Goal: Task Accomplishment & Management: Complete application form

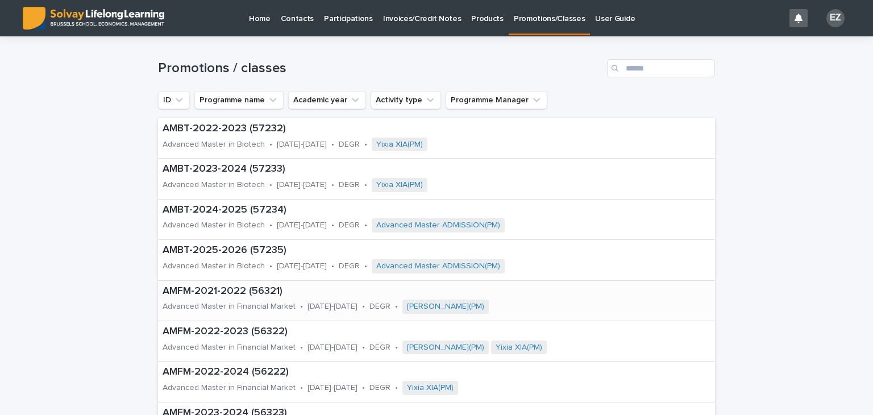
scroll to position [49, 0]
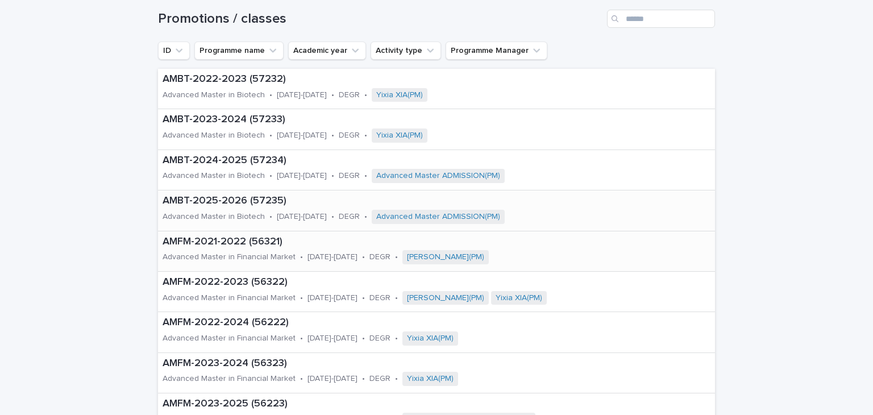
click at [248, 210] on div "Advanced Master in Biotech" at bounding box center [214, 216] width 102 height 12
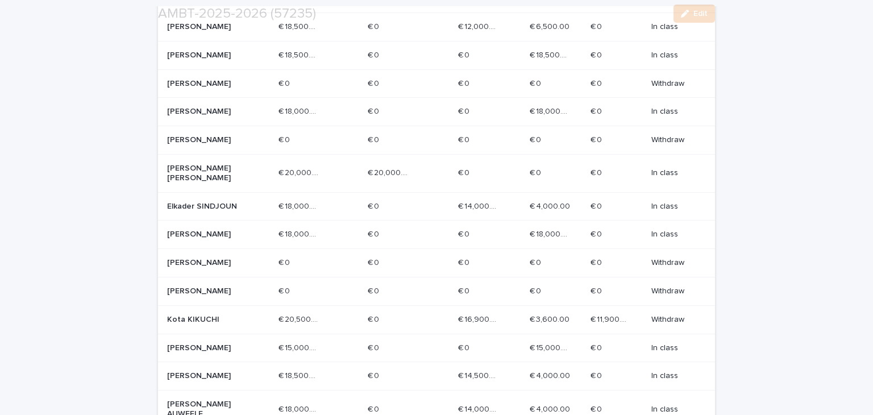
scroll to position [323, 0]
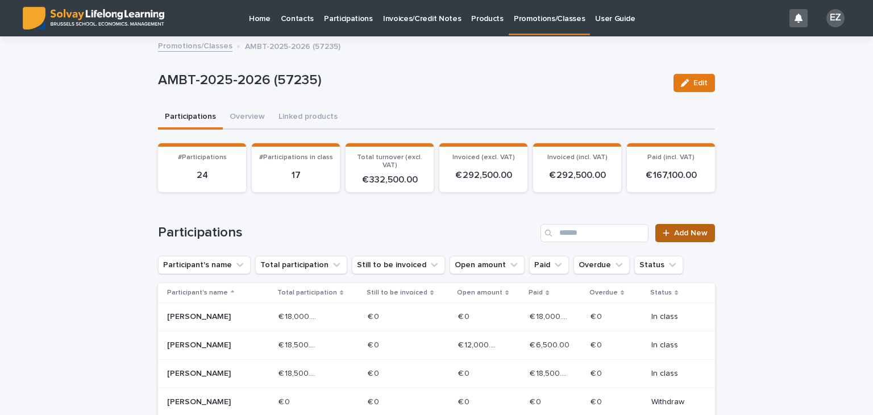
click at [697, 235] on span "Add New" at bounding box center [691, 233] width 34 height 8
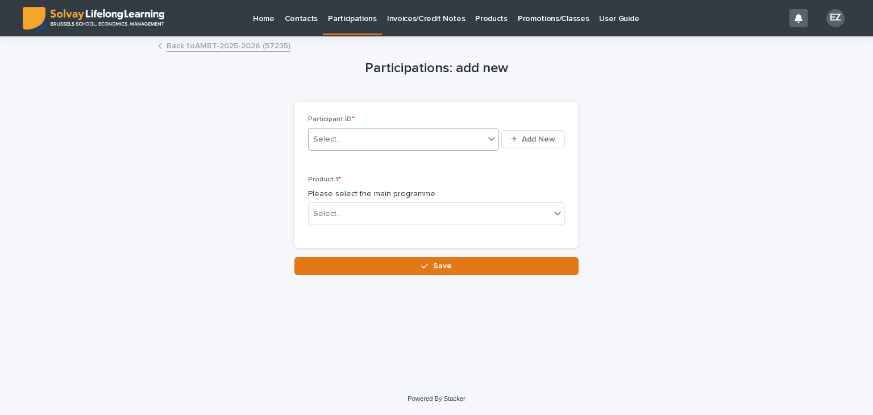
click at [414, 140] on div "Select..." at bounding box center [397, 139] width 176 height 19
type input "*****"
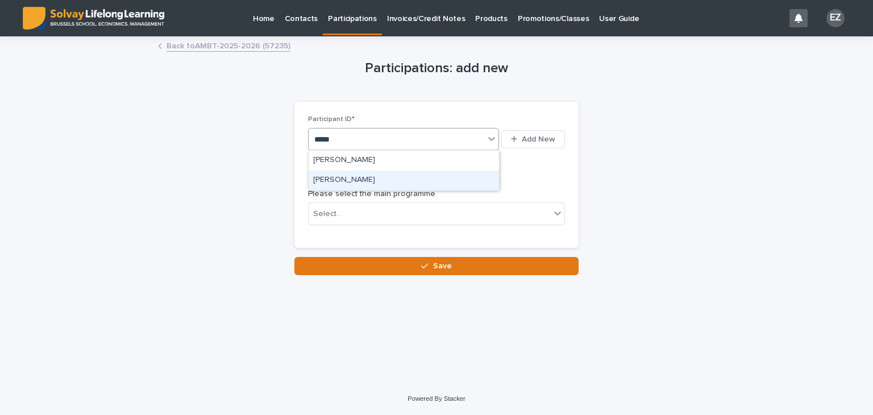
click at [380, 178] on div "[PERSON_NAME]" at bounding box center [404, 180] width 190 height 20
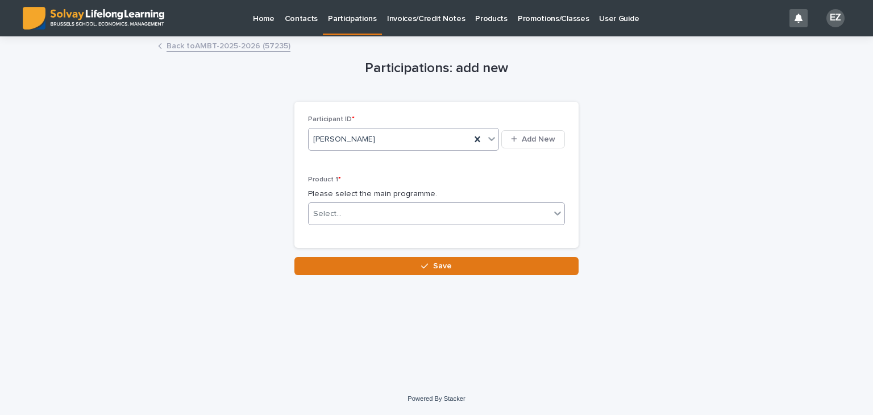
click at [352, 208] on div "Select..." at bounding box center [429, 214] width 241 height 19
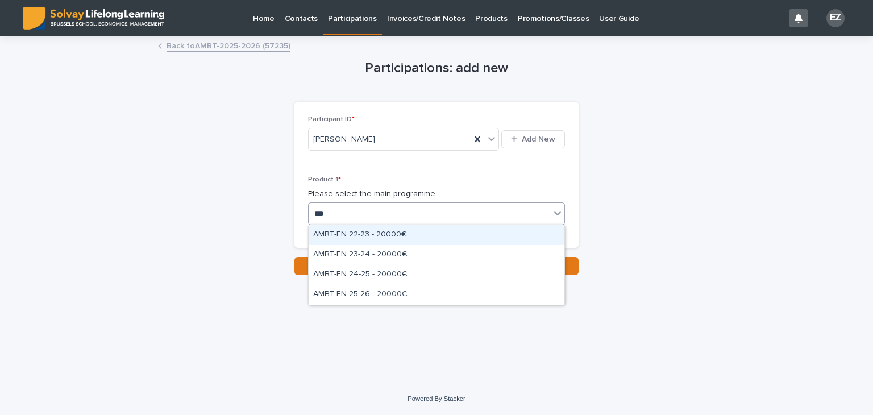
type input "****"
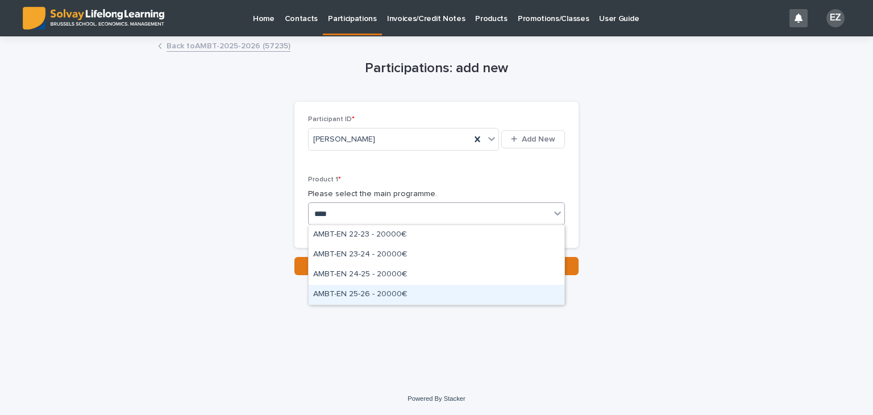
click at [392, 296] on div "AMBT-EN 25-26 - 20000€" at bounding box center [437, 295] width 256 height 20
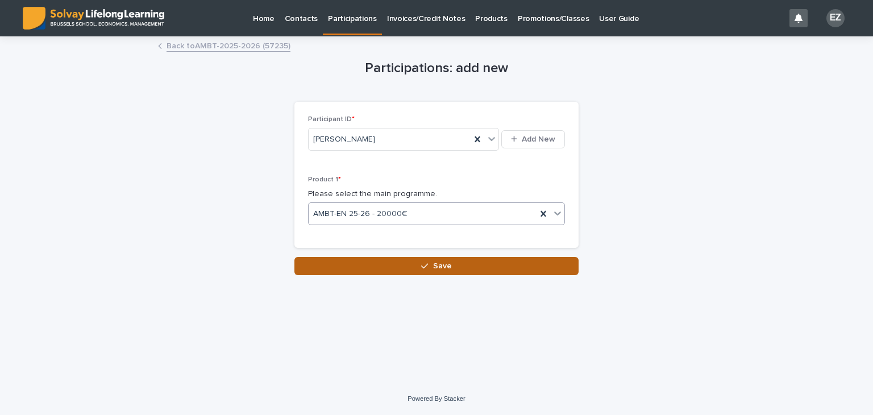
click at [433, 268] on span "Save" at bounding box center [442, 266] width 19 height 8
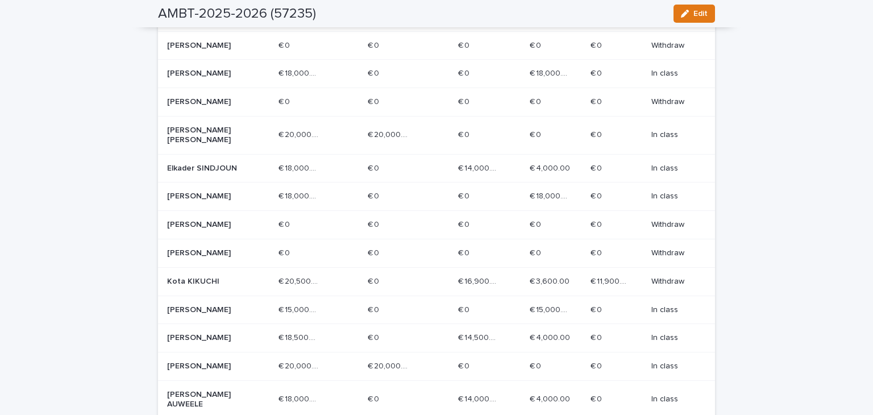
scroll to position [403, 0]
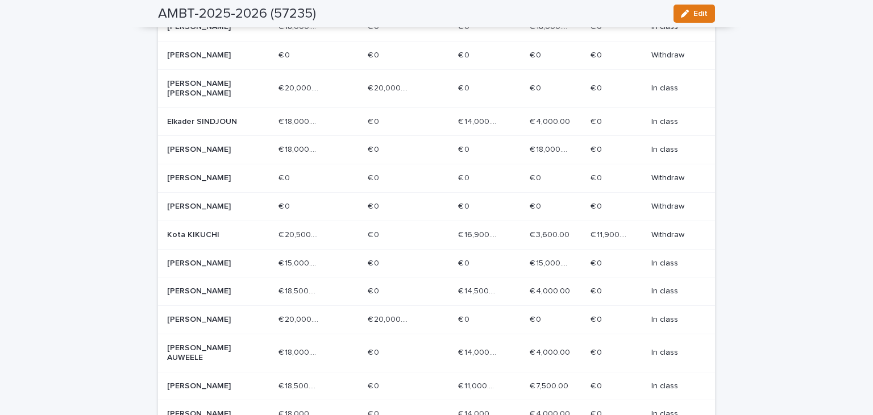
click at [215, 324] on p "[PERSON_NAME]" at bounding box center [207, 320] width 81 height 10
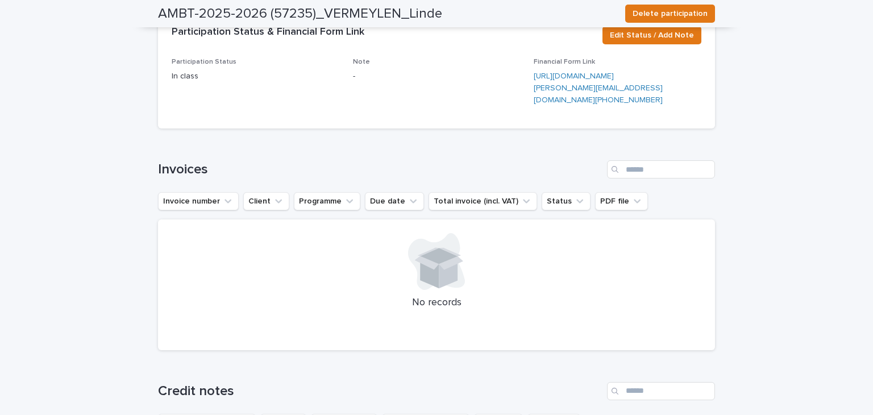
scroll to position [47, 0]
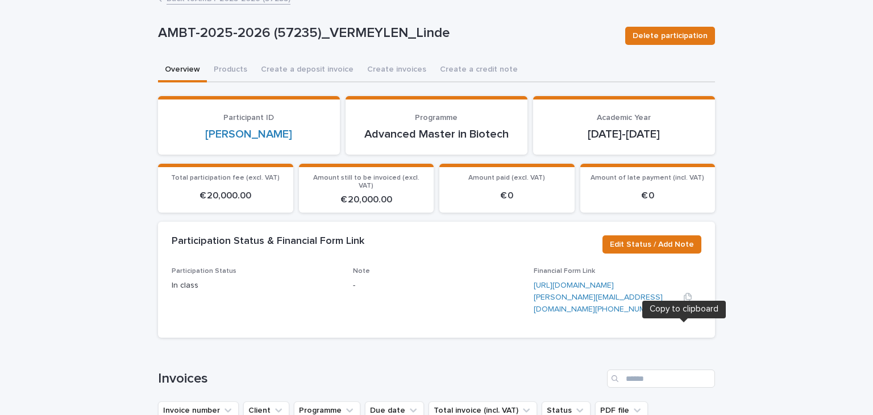
click at [683, 302] on icon "button" at bounding box center [687, 297] width 9 height 9
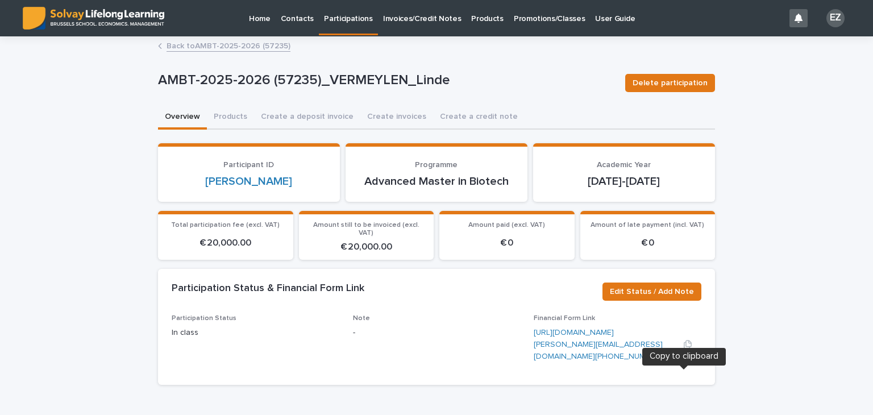
click at [685, 349] on icon "button" at bounding box center [687, 344] width 9 height 9
click at [515, 16] on p "Promotions/Classes" at bounding box center [549, 12] width 71 height 24
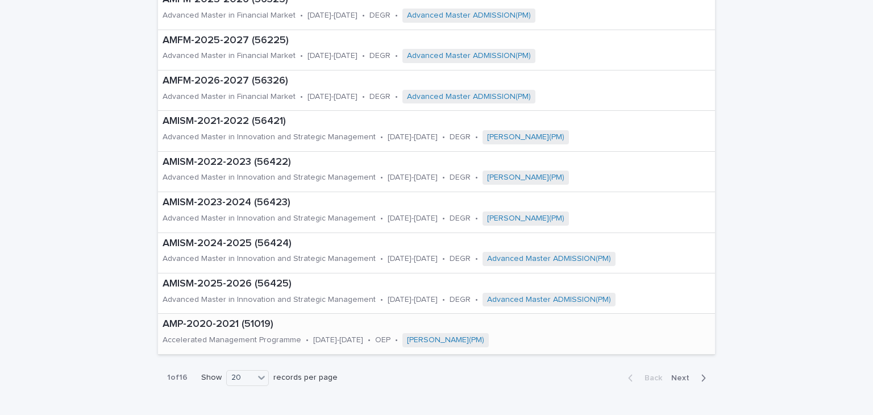
scroll to position [575, 0]
click at [243, 43] on p "AMFM-2025-2027 (56225)" at bounding box center [413, 41] width 501 height 13
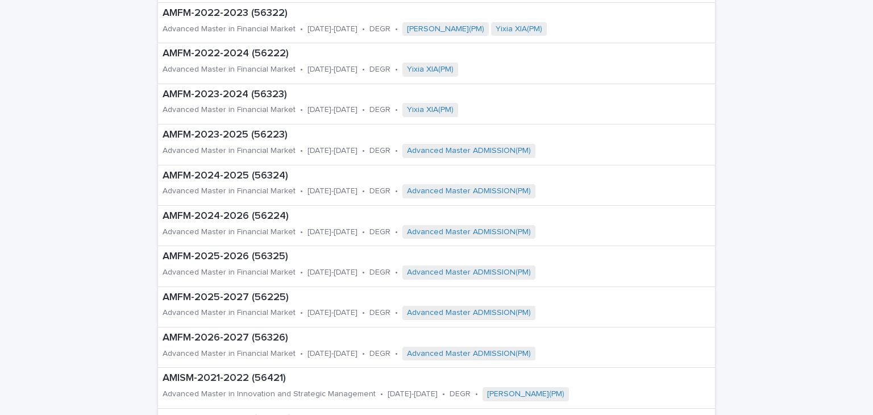
scroll to position [325, 0]
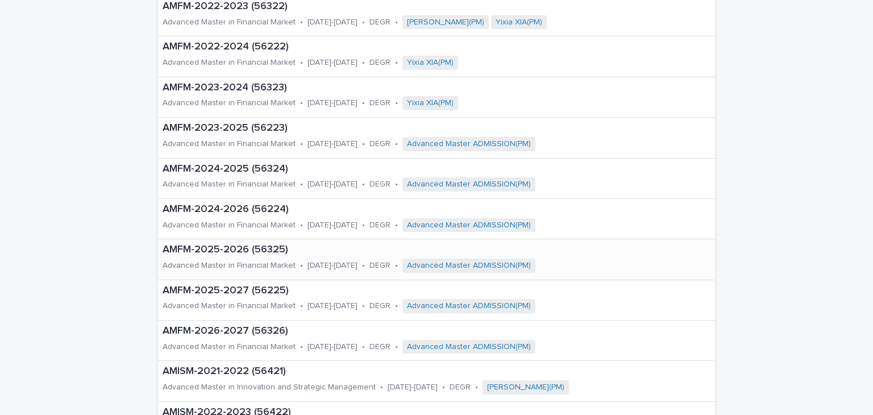
click at [260, 251] on p "AMFM-2025-2026 (56325)" at bounding box center [413, 250] width 501 height 13
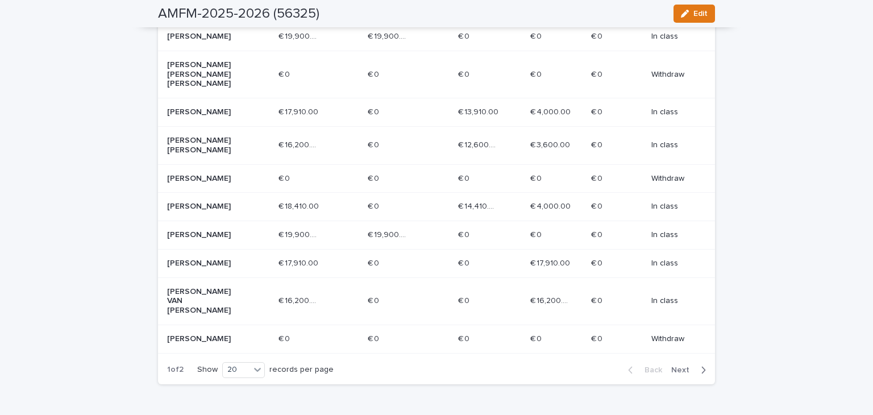
scroll to position [609, 0]
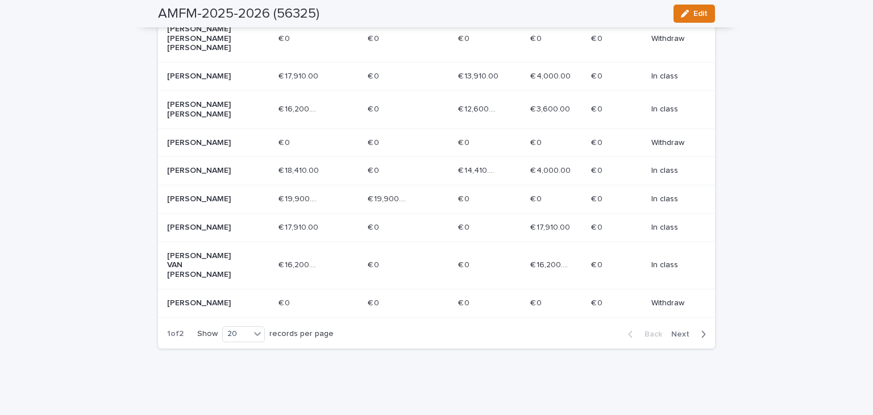
click at [688, 330] on span "Next" at bounding box center [683, 334] width 25 height 8
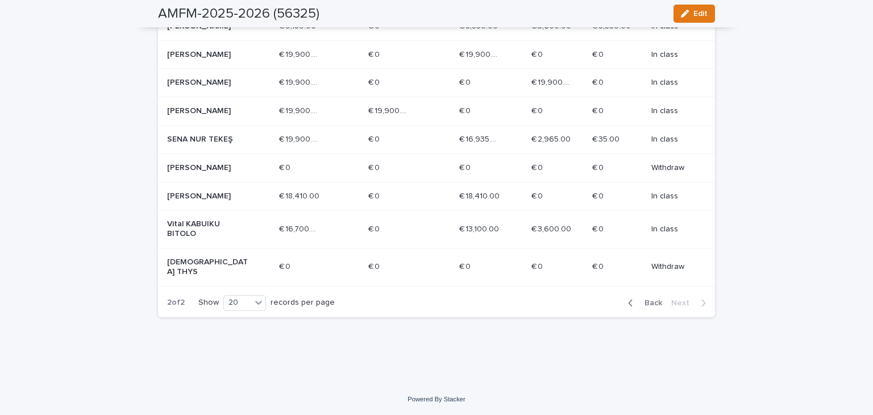
scroll to position [336, 0]
click at [193, 49] on div "[PERSON_NAME]" at bounding box center [207, 54] width 81 height 12
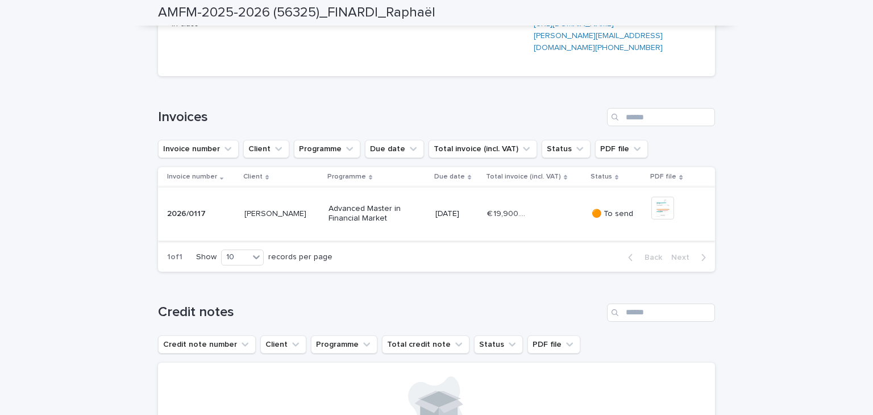
scroll to position [324, 0]
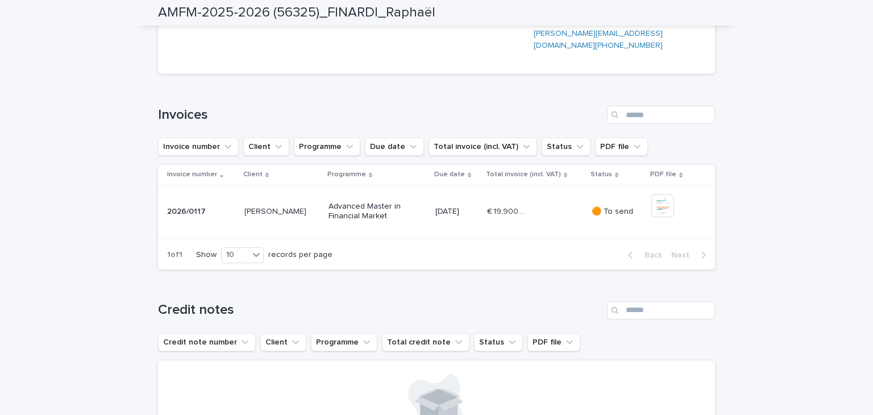
click at [587, 238] on td "🟠 To send" at bounding box center [617, 211] width 60 height 53
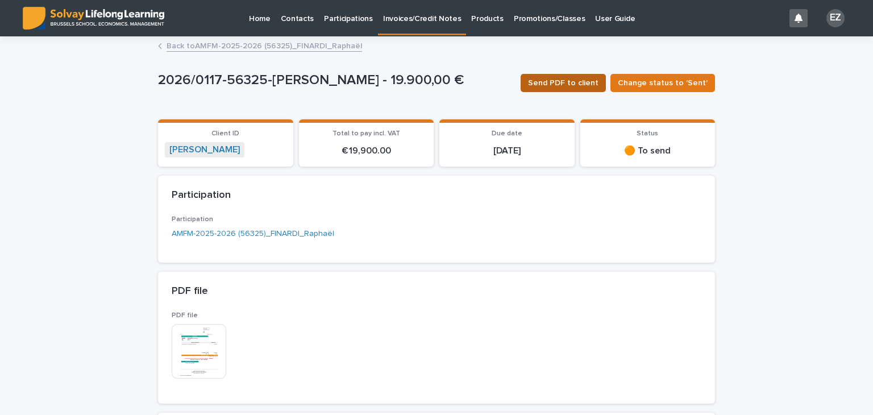
click at [579, 80] on span "Send PDF to client" at bounding box center [563, 82] width 70 height 11
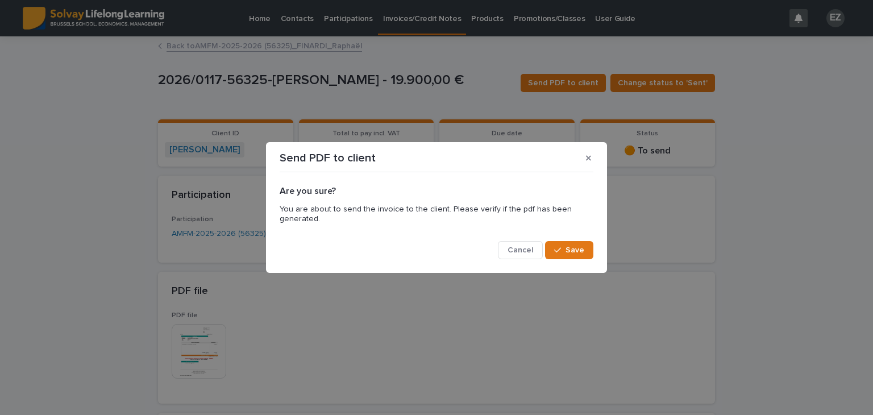
click at [568, 260] on div "Are you sure? You are about to send the invoice to the client. Please verify if…" at bounding box center [436, 218] width 319 height 88
click at [563, 251] on div "button" at bounding box center [559, 250] width 11 height 8
